Goal: Information Seeking & Learning: Understand process/instructions

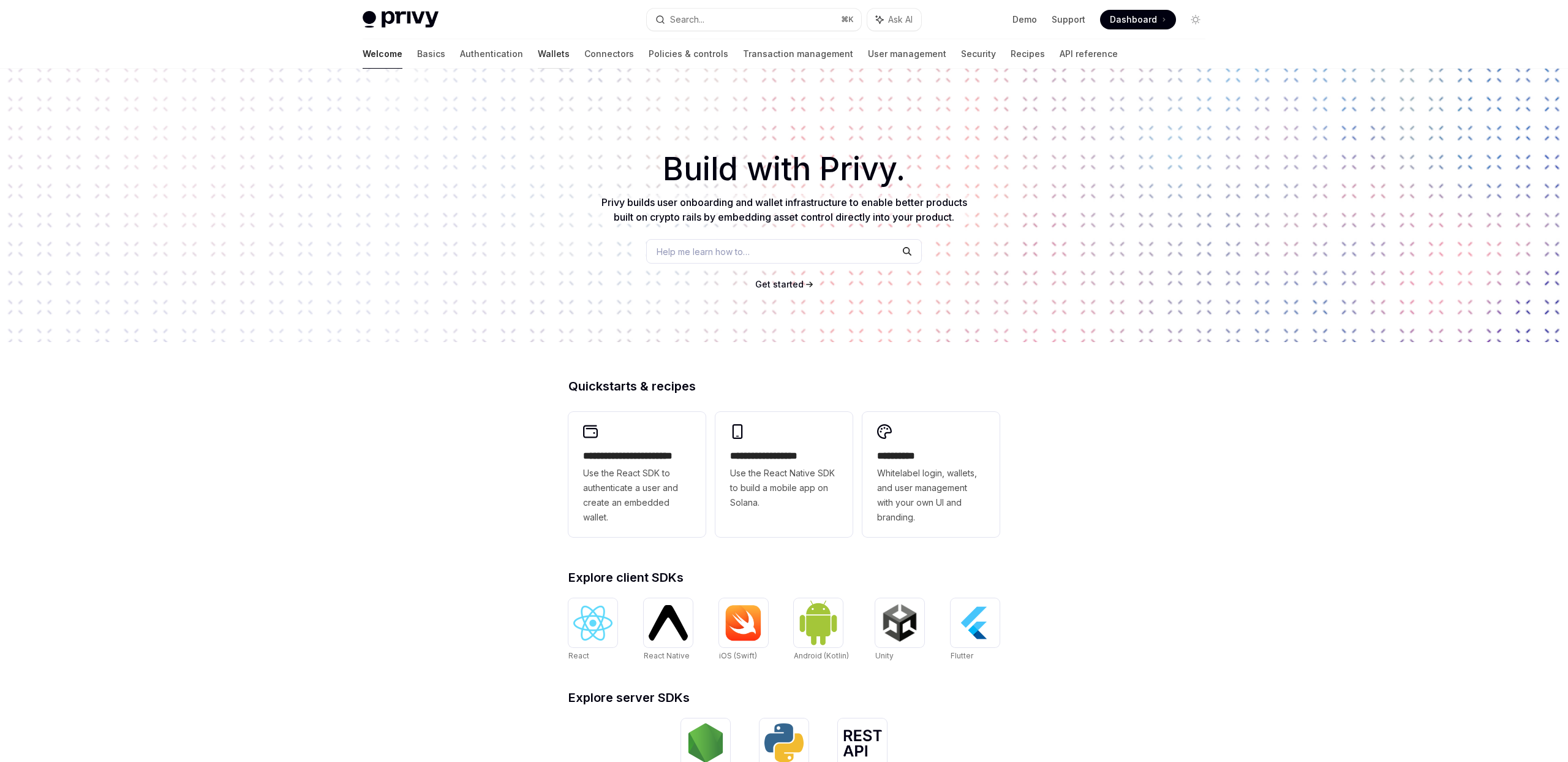
click at [538, 60] on link "Wallets" at bounding box center [553, 54] width 32 height 30
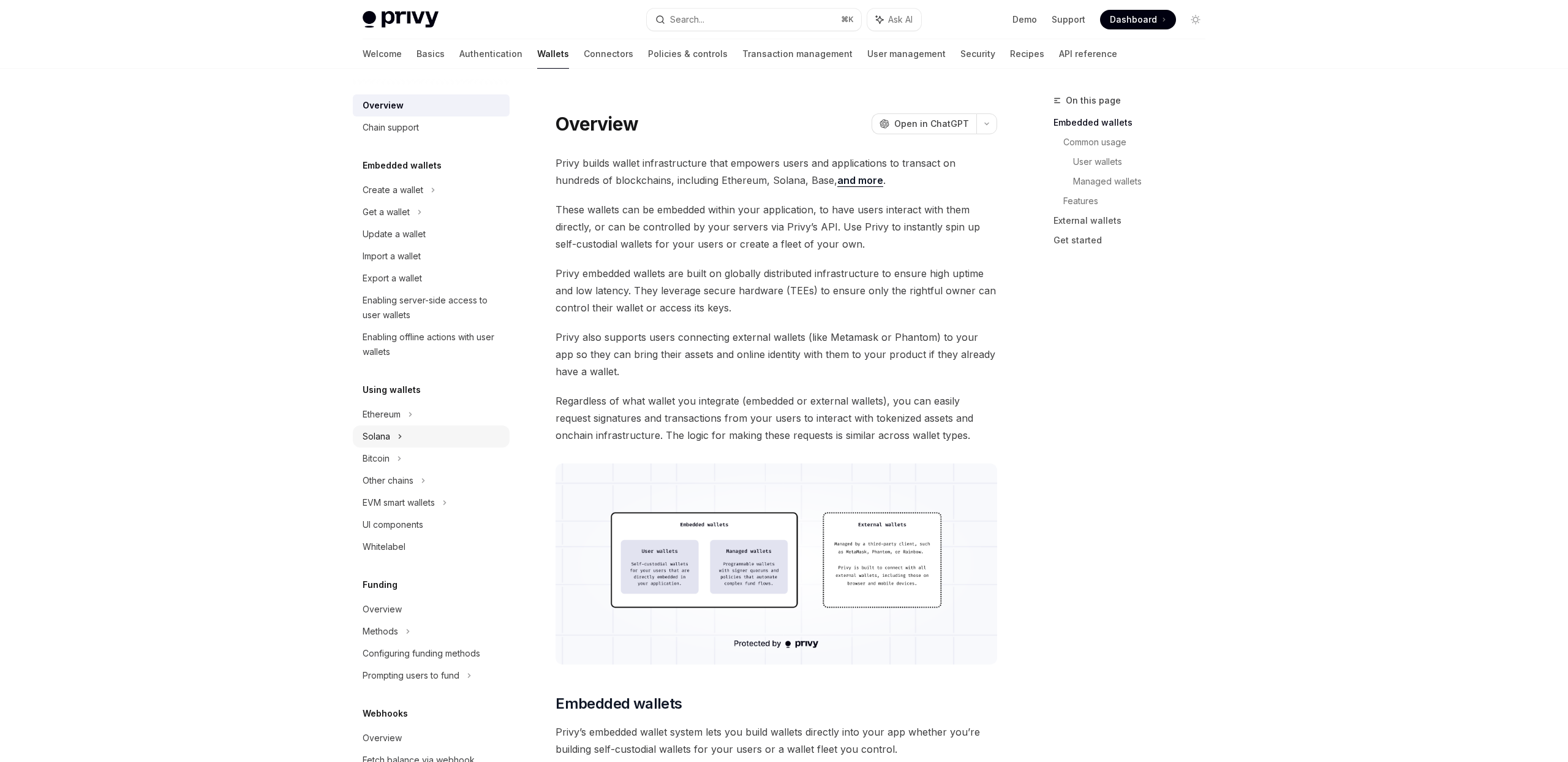
click at [364, 219] on div "Solana" at bounding box center [386, 212] width 47 height 14
type textarea "*"
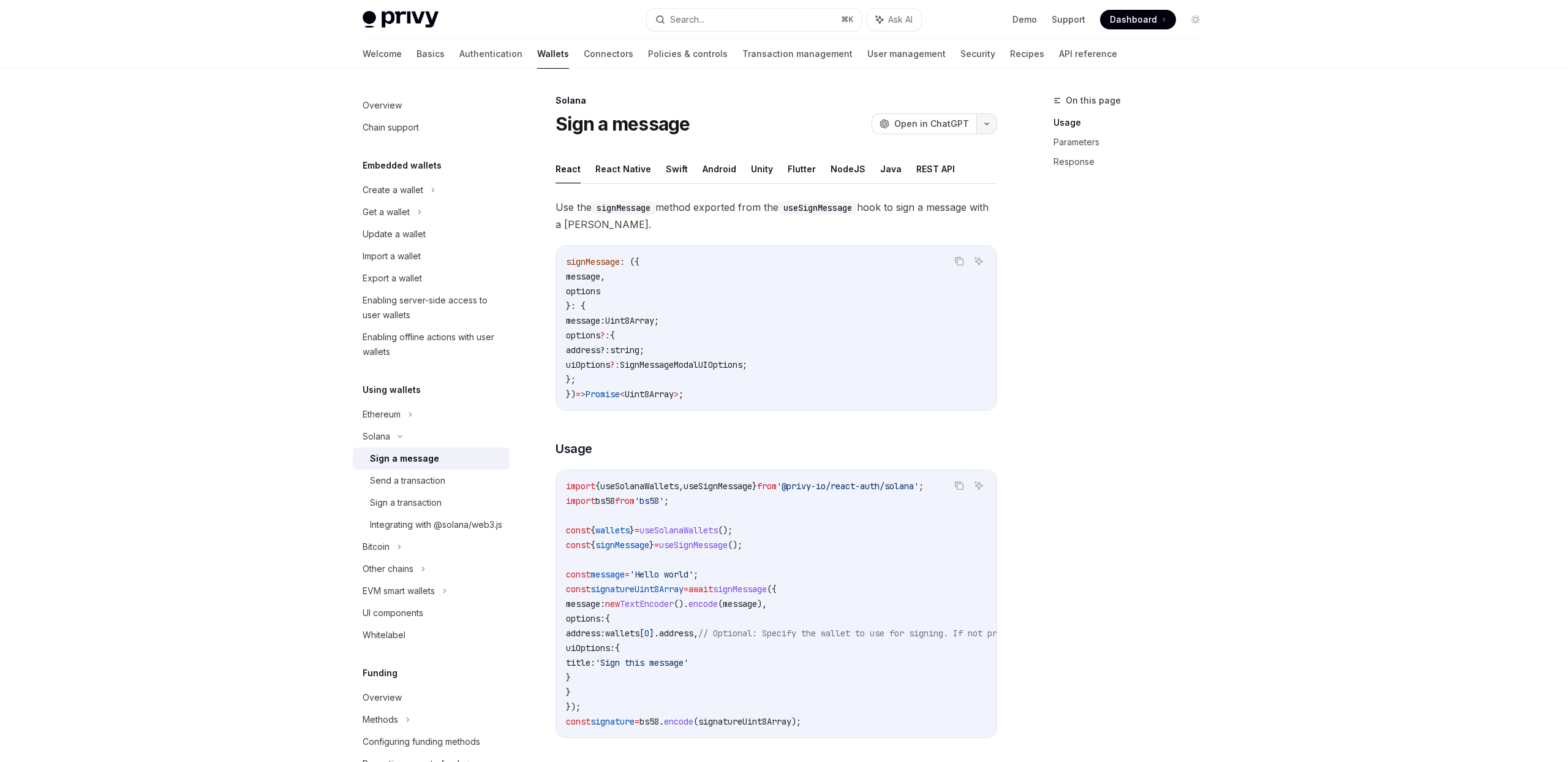
click at [984, 127] on button "button" at bounding box center [987, 123] width 21 height 21
click at [923, 223] on div "Copy page as Markdown for LLMs" at bounding box center [928, 219] width 119 height 10
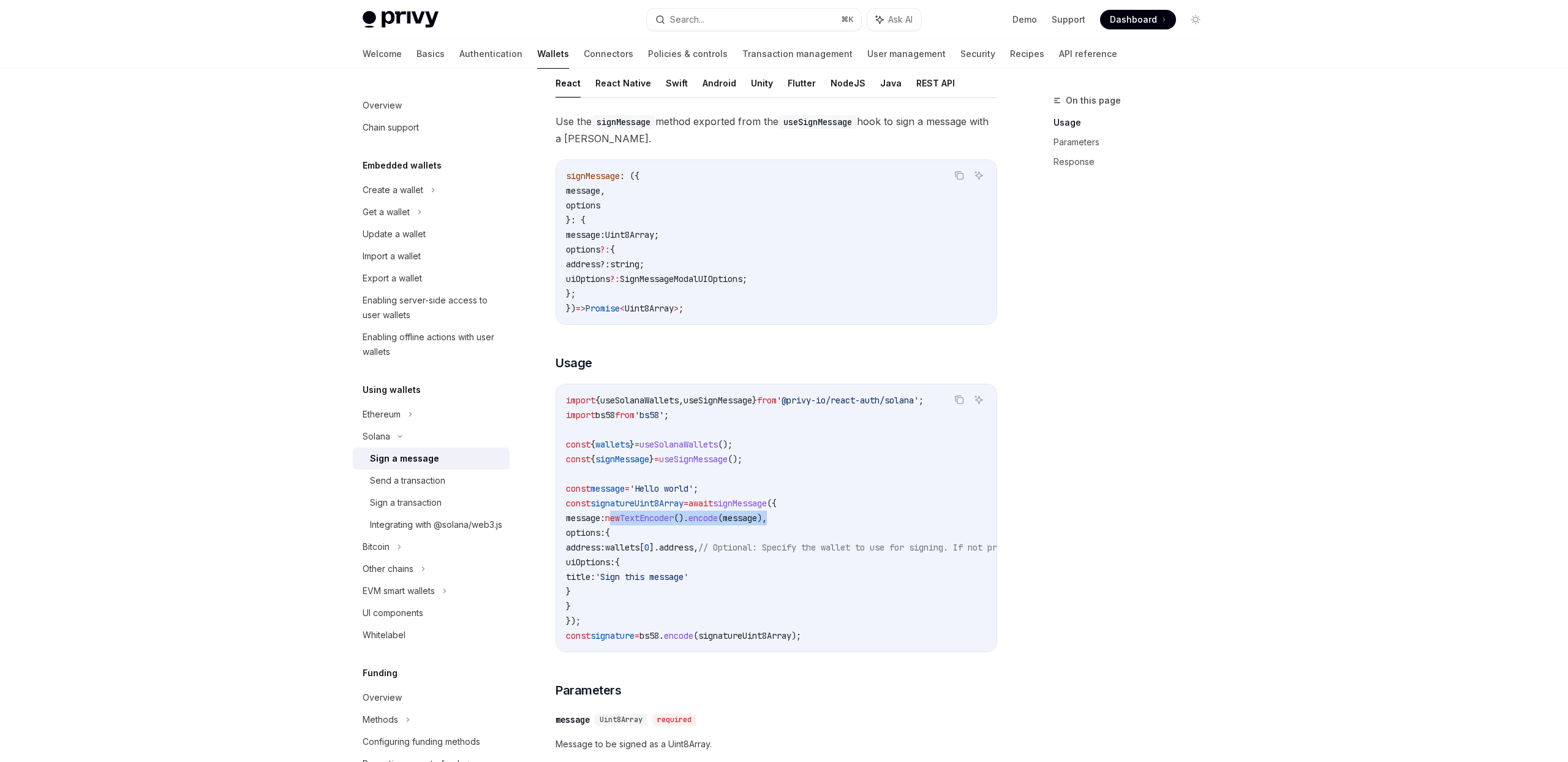
copy span "new TextEncoder (). encode ( message ),"
drag, startPoint x: 624, startPoint y: 518, endPoint x: 806, endPoint y: 517, distance: 182.0
click at [806, 517] on code "import { useSolanaWallets , useSignMessage } from '@privy-io/react-auth/solana'…" at bounding box center [889, 518] width 647 height 250
type textarea "*"
